Goal: Information Seeking & Learning: Learn about a topic

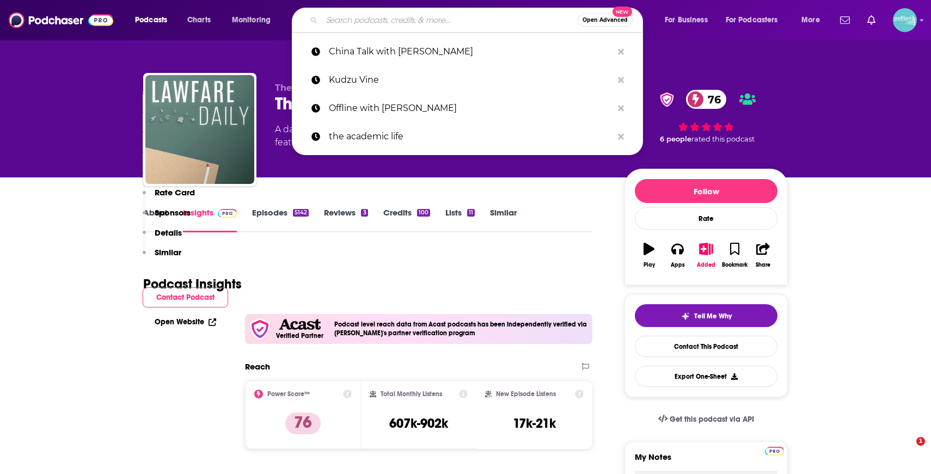
type input "Radiotopia / This Day"
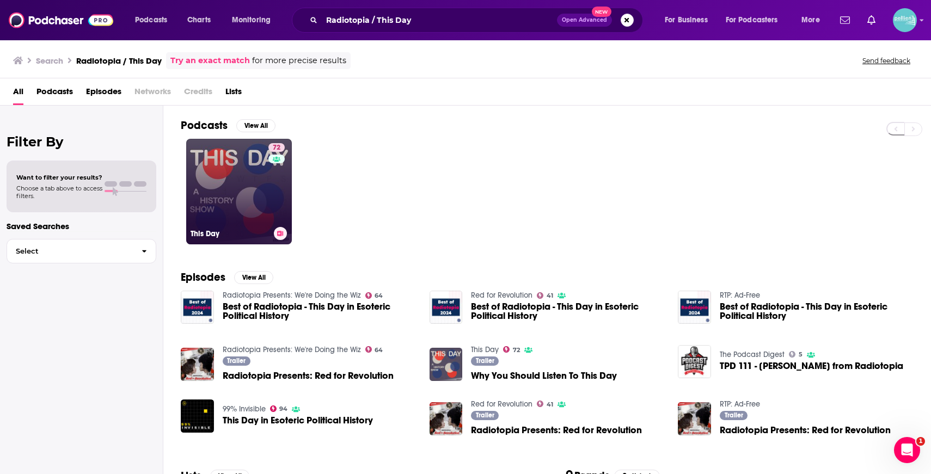
click at [237, 146] on link "72 This Day" at bounding box center [239, 192] width 106 height 106
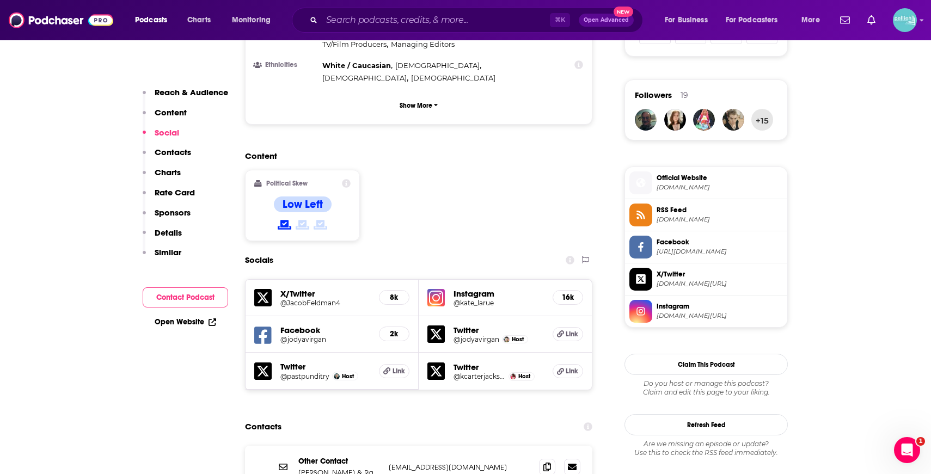
scroll to position [774, 0]
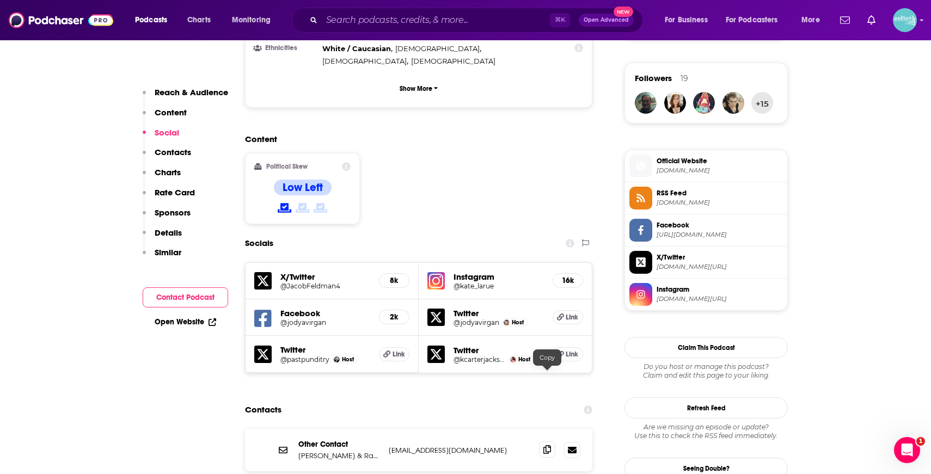
click at [547, 445] on icon at bounding box center [547, 449] width 8 height 9
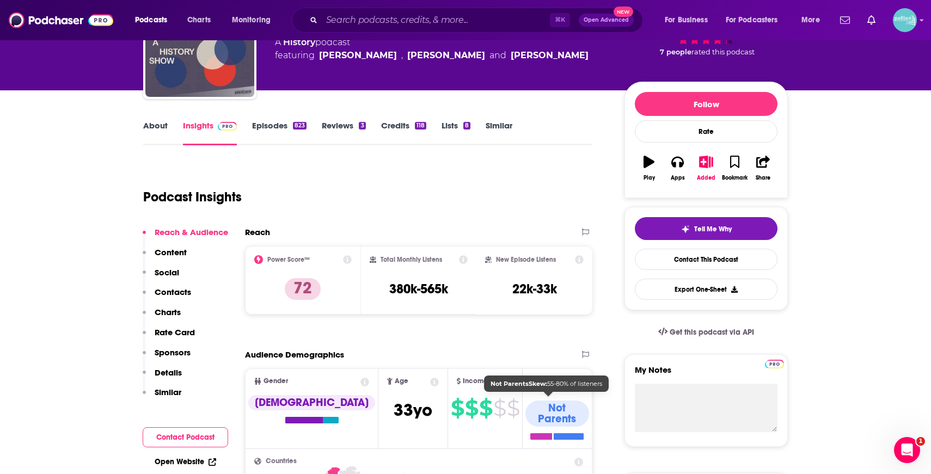
scroll to position [0, 0]
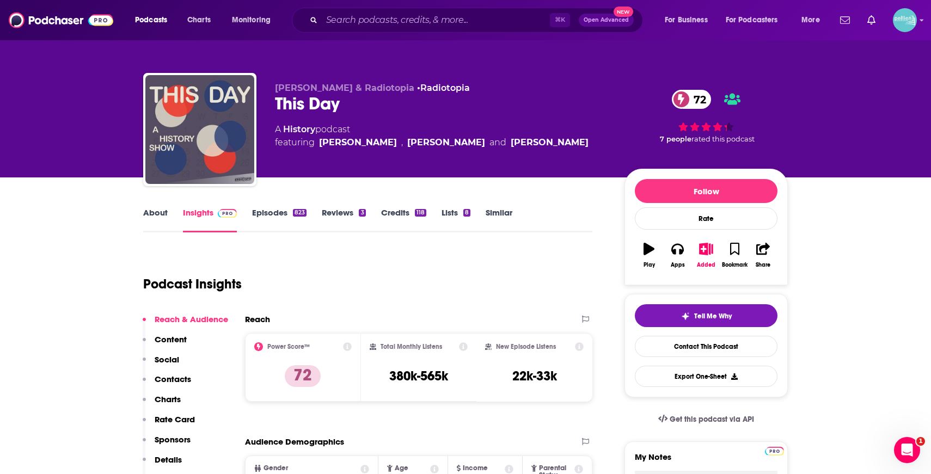
click at [343, 30] on div "⌘ K Open Advanced New" at bounding box center [467, 20] width 351 height 25
click at [372, 18] on input "Search podcasts, credits, & more..." at bounding box center [436, 19] width 228 height 17
paste input "Oh! What a lovely podcast"
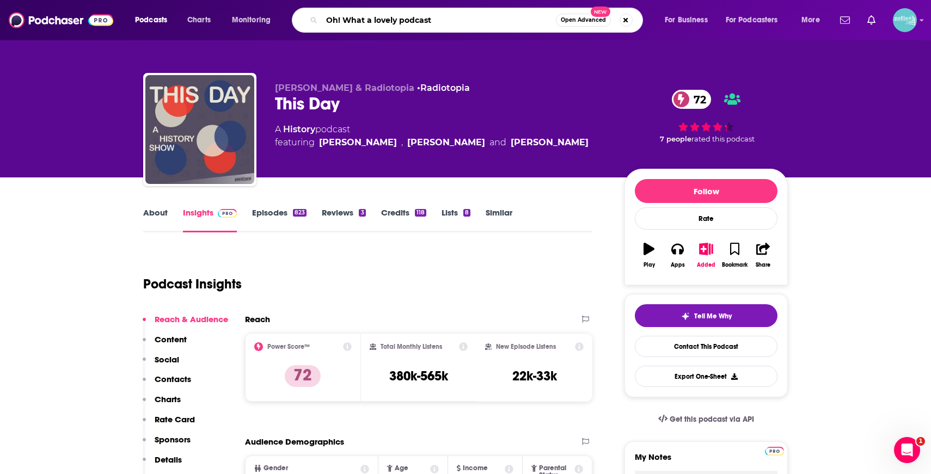
type input "Oh! What a lovely podcast"
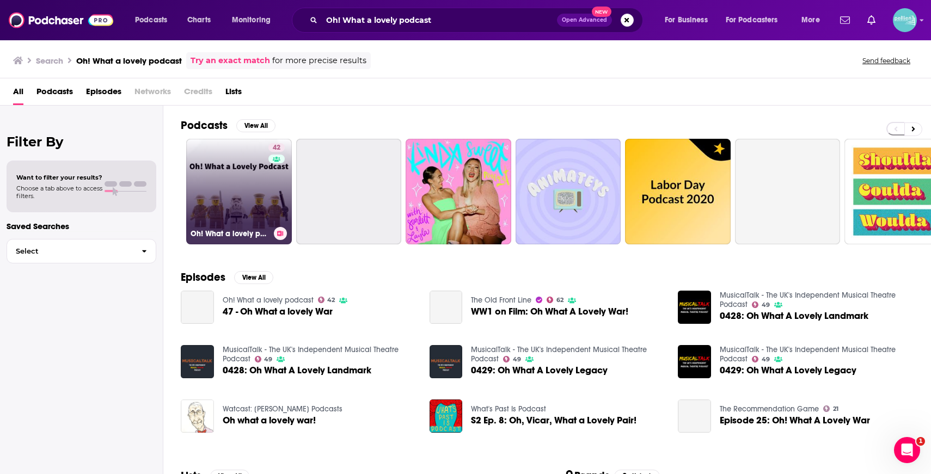
click at [238, 176] on link "42 Oh! What a lovely podcast" at bounding box center [239, 192] width 106 height 106
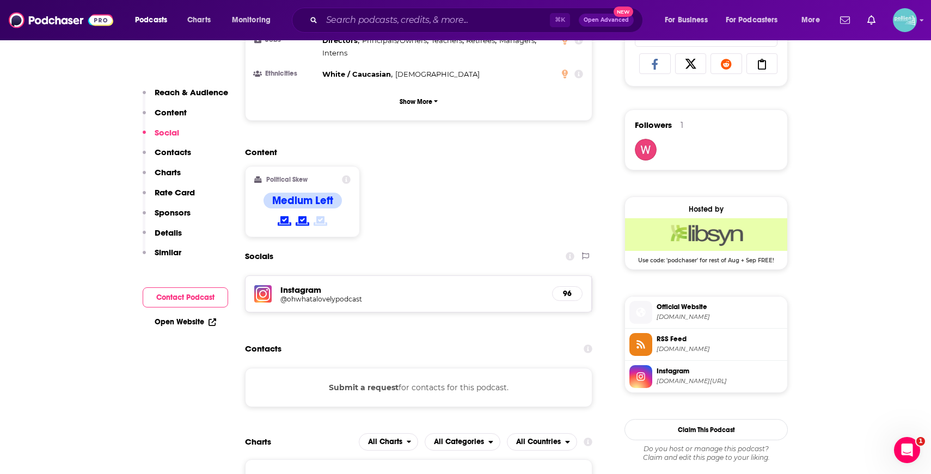
scroll to position [755, 0]
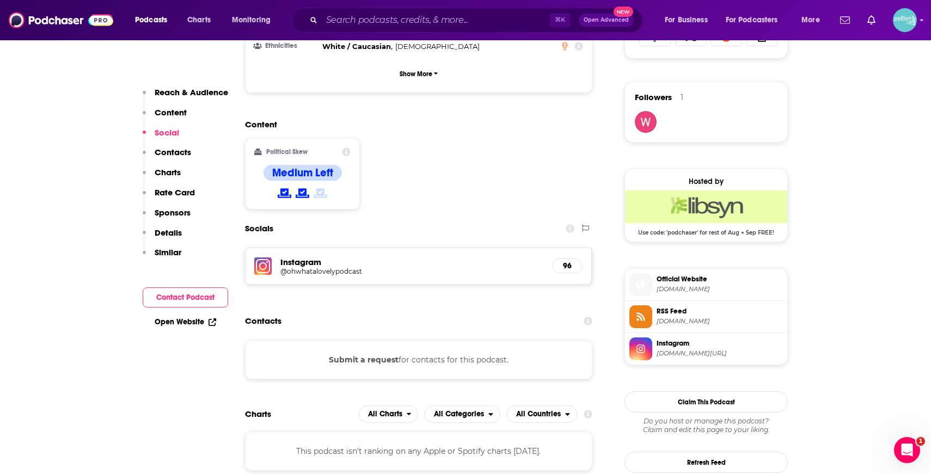
click at [200, 319] on link "Open Website" at bounding box center [186, 321] width 62 height 9
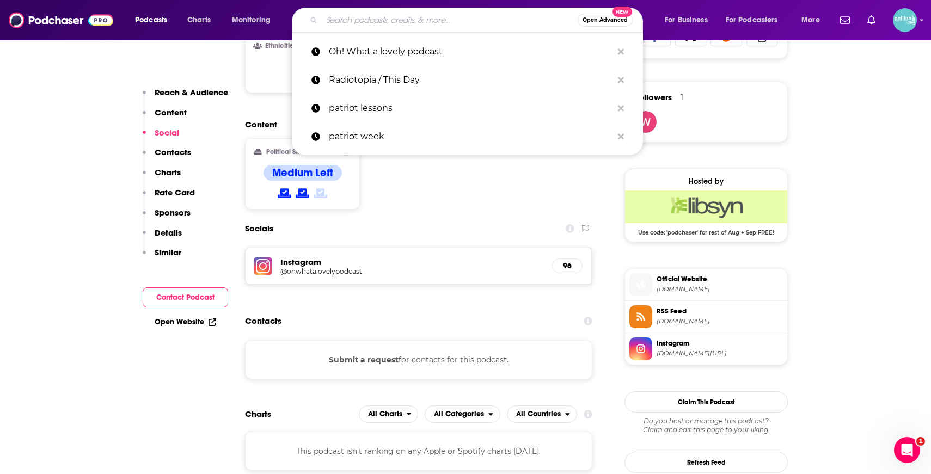
click at [397, 24] on input "Search podcasts, credits, & more..." at bounding box center [450, 19] width 256 height 17
paste input "Battlecast"
type input "Battlecast"
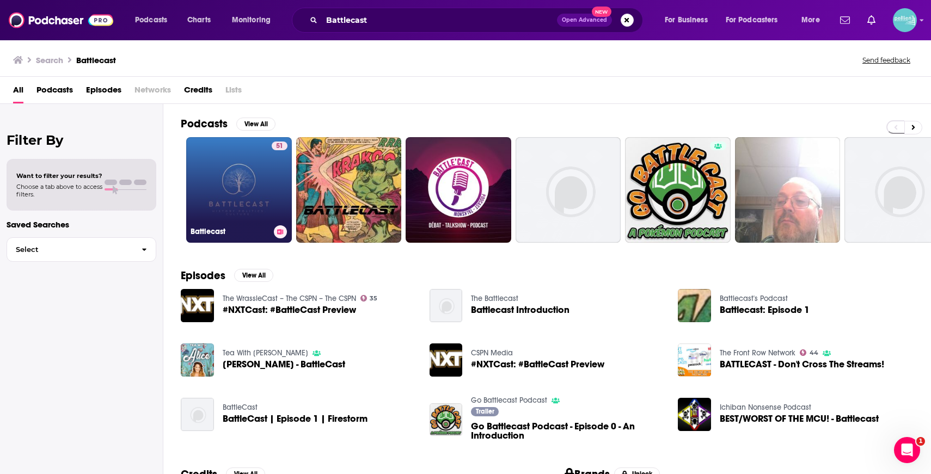
click at [233, 174] on link "51 Battlecast" at bounding box center [239, 190] width 106 height 106
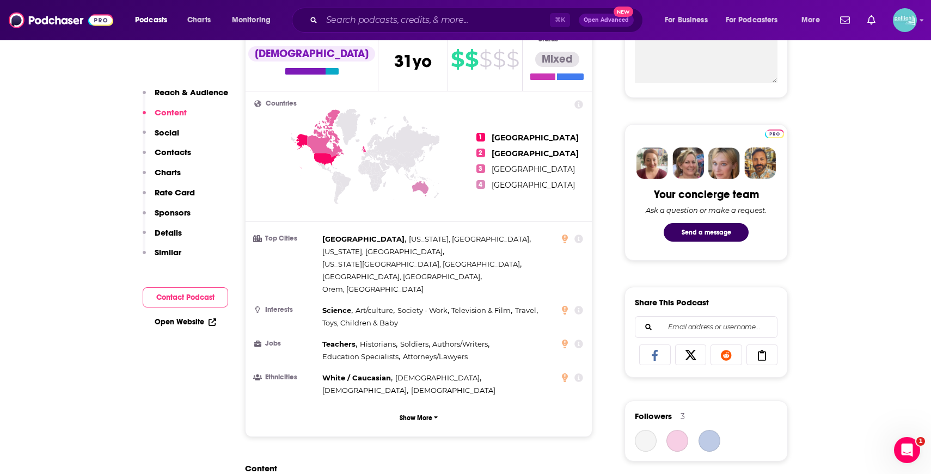
scroll to position [919, 0]
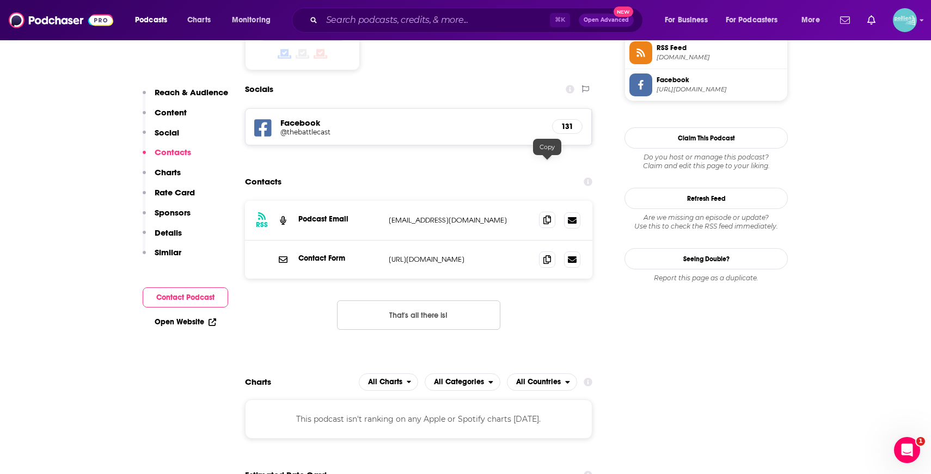
click at [545, 216] on icon at bounding box center [547, 220] width 8 height 9
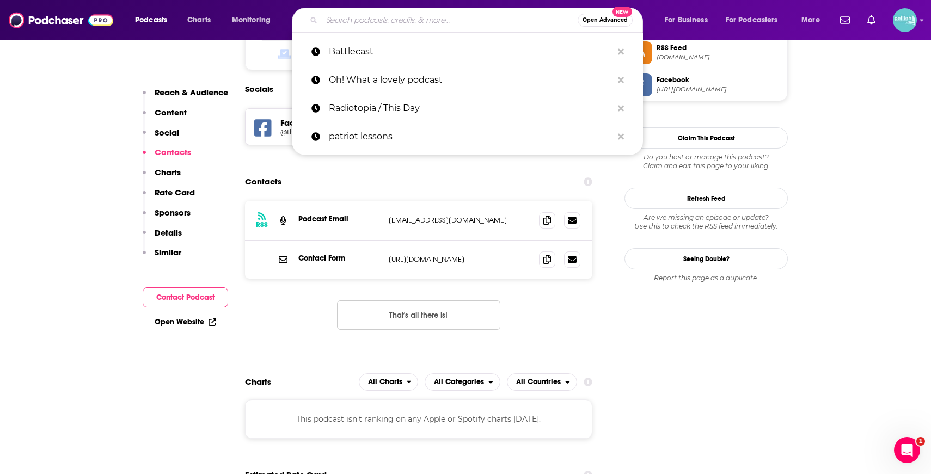
click at [345, 20] on input "Search podcasts, credits, & more..." at bounding box center [450, 19] width 256 height 17
paste input "Solutions Journalism for Social Justice”"
type input "Solutions Journalism for Social Justice”"
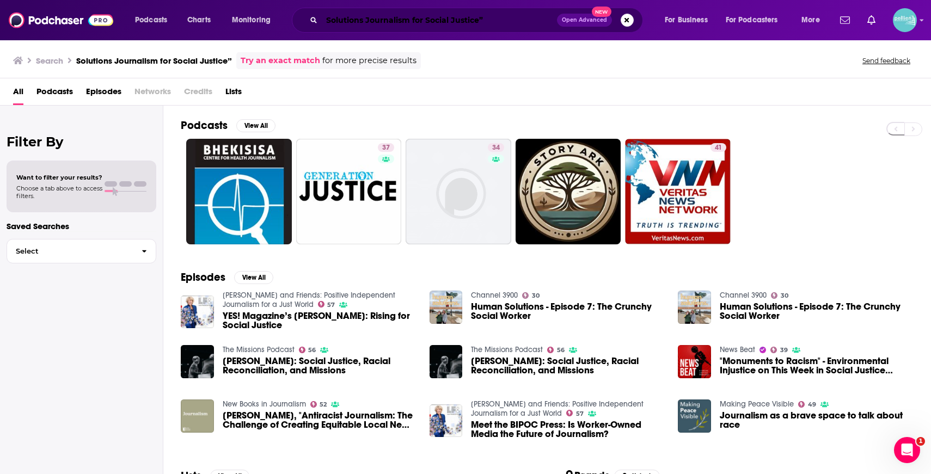
click at [408, 21] on input "Solutions Journalism for Social Justice”" at bounding box center [439, 19] width 235 height 17
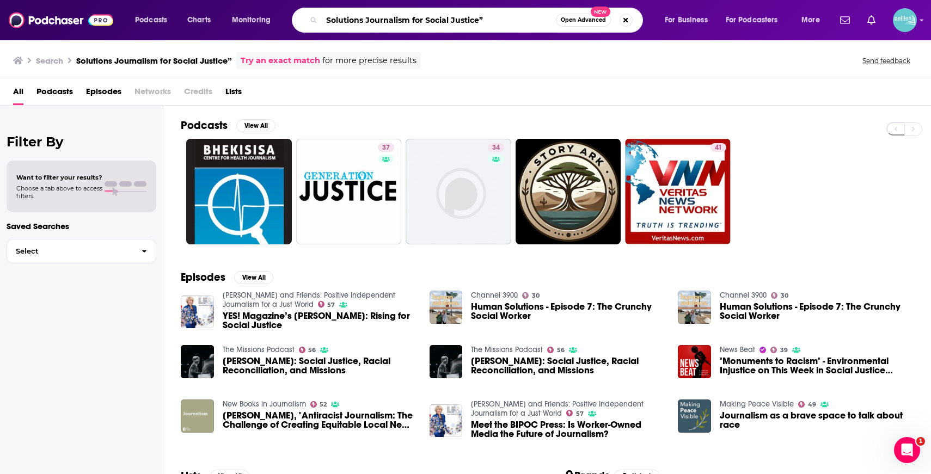
click at [408, 21] on input "Solutions Journalism for Social Justice”" at bounding box center [439, 19] width 234 height 17
paste input "Rising Up With [PERSON_NAME]"
type input "Rising Up With [PERSON_NAME]"
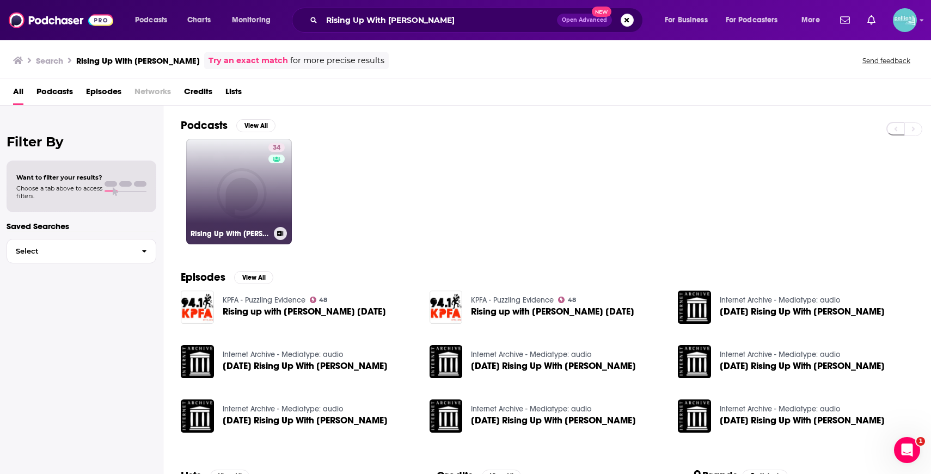
click at [233, 188] on link "34 Rising Up With [PERSON_NAME]" at bounding box center [239, 192] width 106 height 106
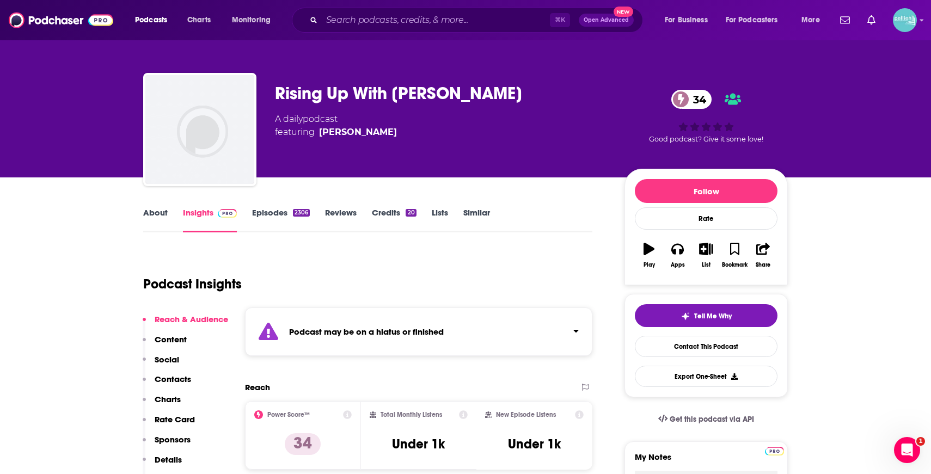
click at [280, 218] on link "Episodes 2306" at bounding box center [281, 219] width 58 height 25
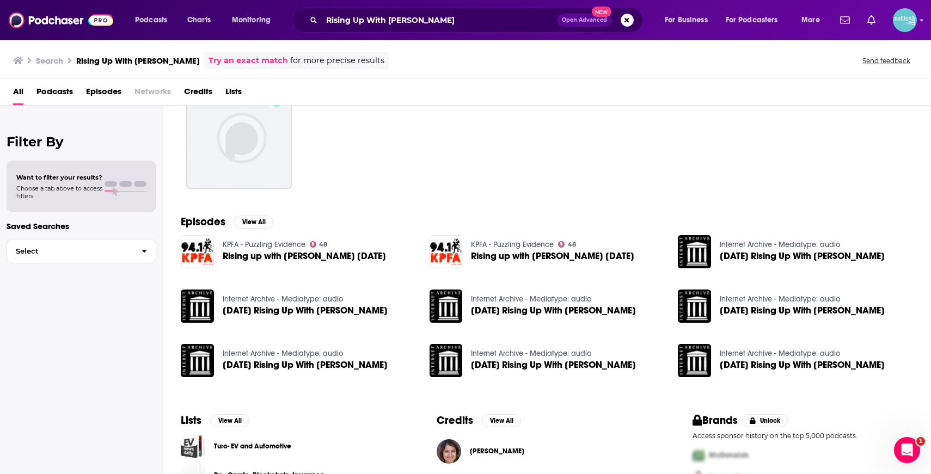
scroll to position [109, 0]
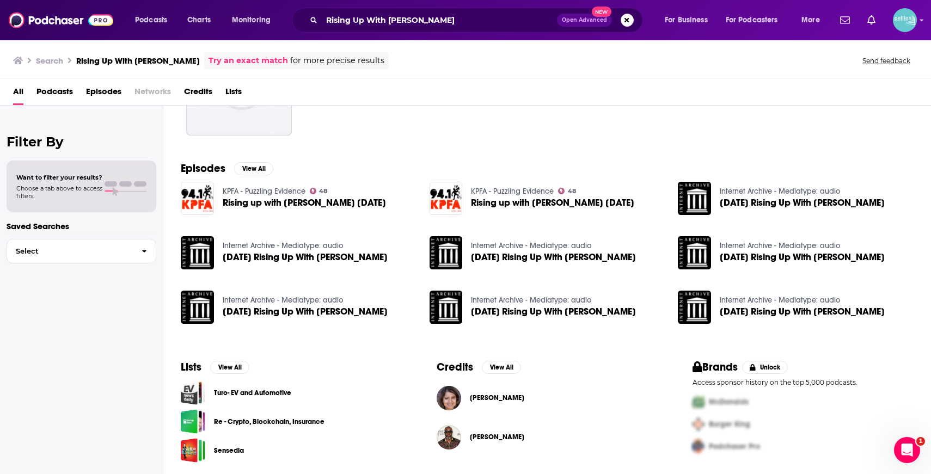
click at [481, 398] on span "[PERSON_NAME]" at bounding box center [497, 398] width 54 height 9
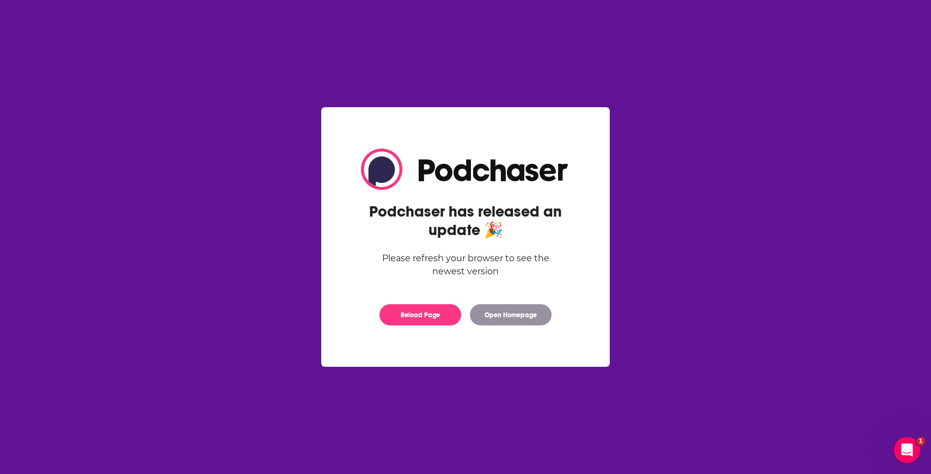
click at [451, 328] on div "Podchaser has released an update 🎉 Please refresh your browser to see the newes…" at bounding box center [465, 237] width 244 height 199
click at [438, 317] on button "Reload Page" at bounding box center [420, 314] width 82 height 21
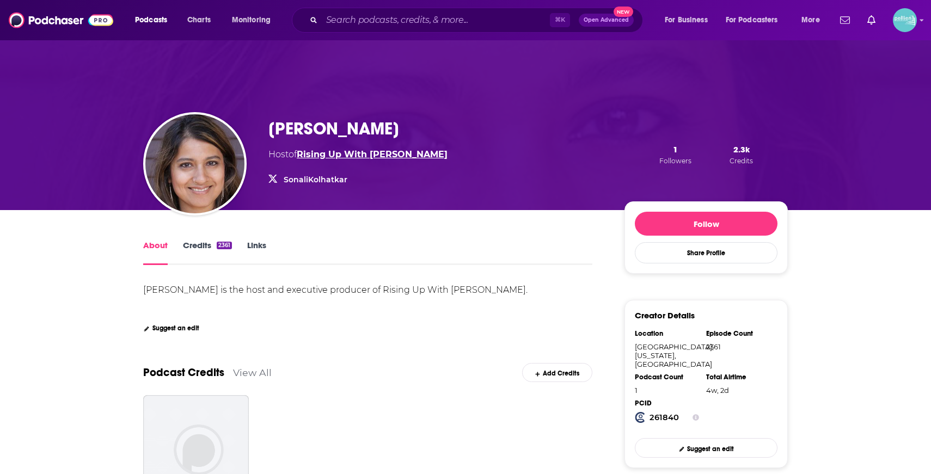
click at [383, 159] on link "Rising Up With [PERSON_NAME]" at bounding box center [372, 154] width 151 height 10
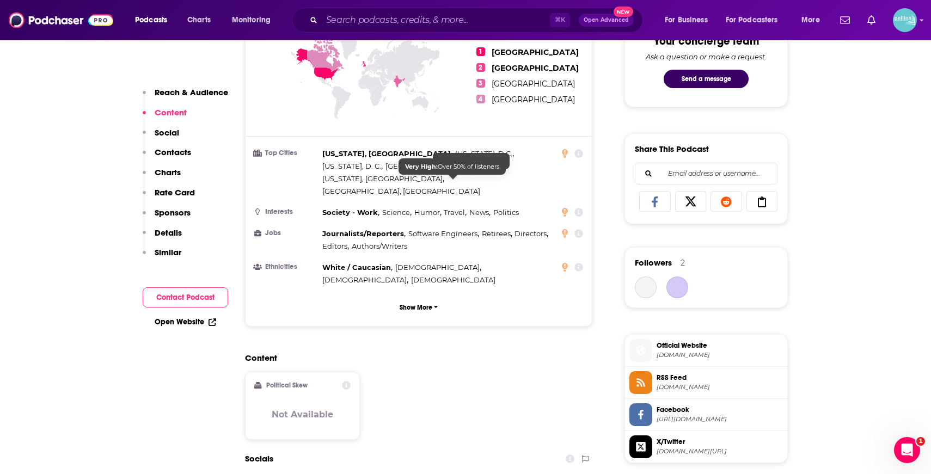
scroll to position [751, 0]
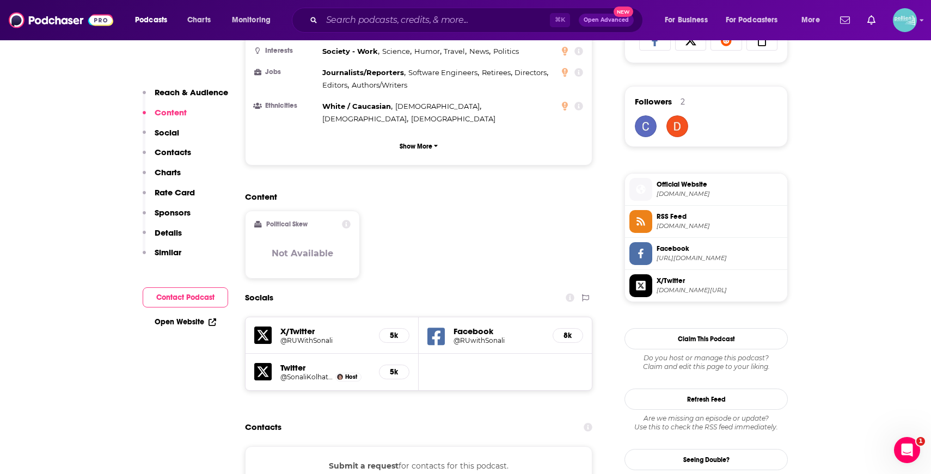
click at [399, 331] on h5 "5k" at bounding box center [394, 335] width 12 height 9
click at [293, 326] on h5 "X/Twitter" at bounding box center [325, 331] width 90 height 10
